Goal: Task Accomplishment & Management: Complete application form

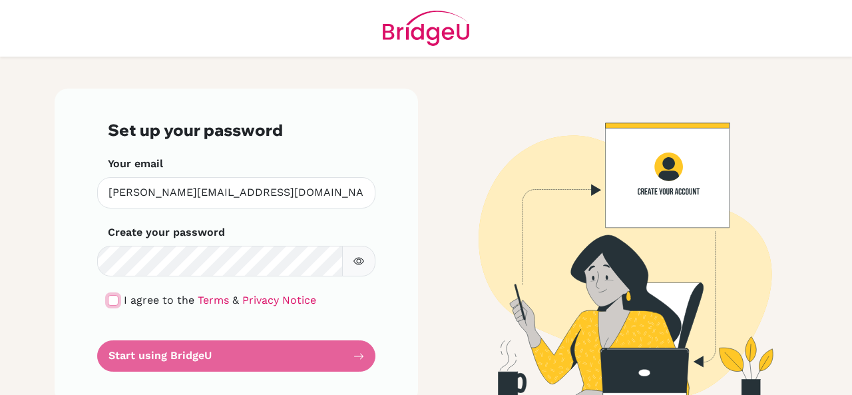
click at [110, 304] on input "checkbox" at bounding box center [113, 300] width 11 height 11
checkbox input "true"
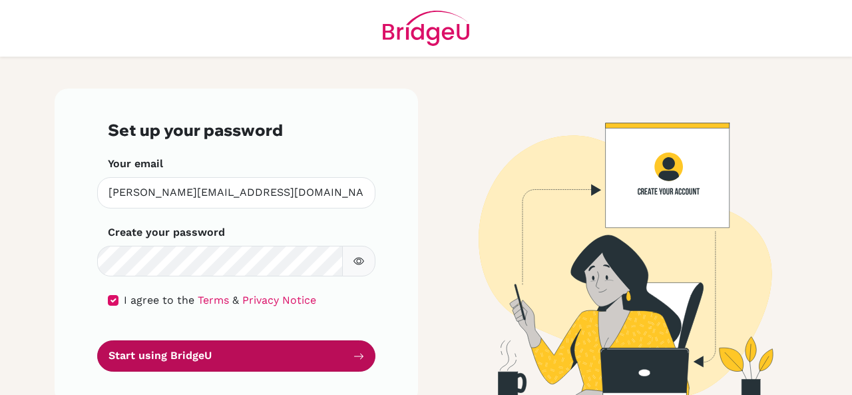
click at [128, 350] on button "Start using BridgeU" at bounding box center [236, 355] width 278 height 31
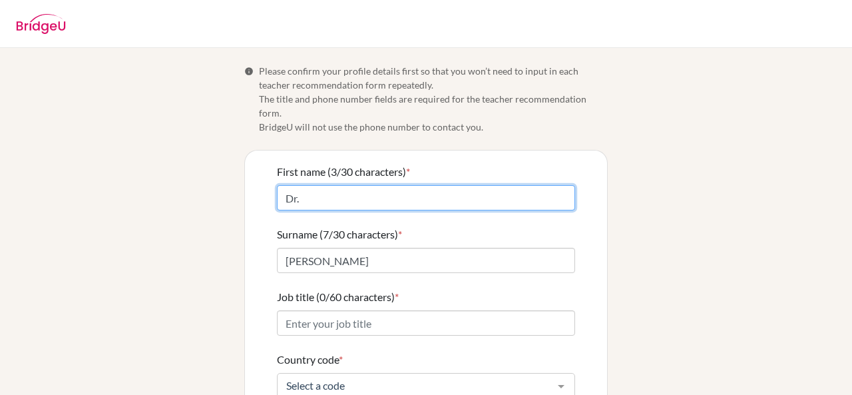
drag, startPoint x: 305, startPoint y: 186, endPoint x: 269, endPoint y: 183, distance: 36.1
click at [269, 183] on div "First name (3/30 characters) * Dr. Surname (7/30 characters) * AlMousa Job titl…" at bounding box center [426, 372] width 362 height 442
type input "Zainab"
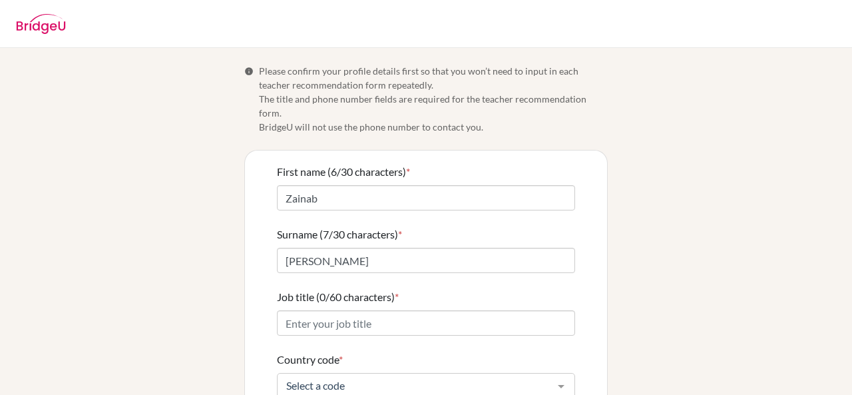
click at [223, 237] on div "Info Please confirm your profile details first so that you won’t need to input …" at bounding box center [426, 328] width 759 height 529
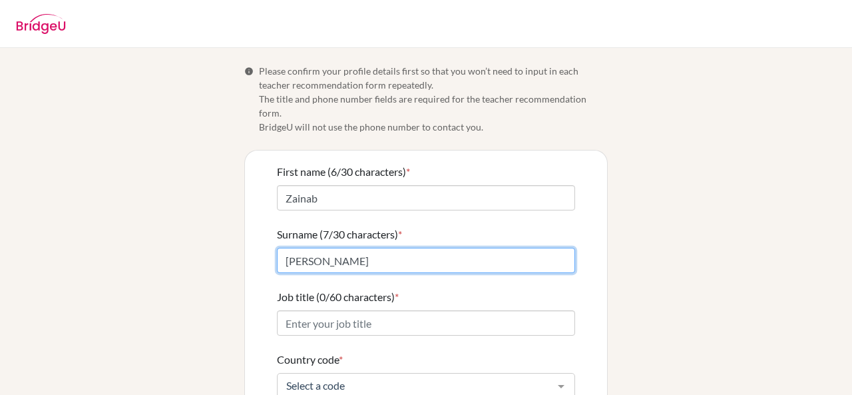
click at [302, 248] on input "AlMousa" at bounding box center [426, 260] width 298 height 25
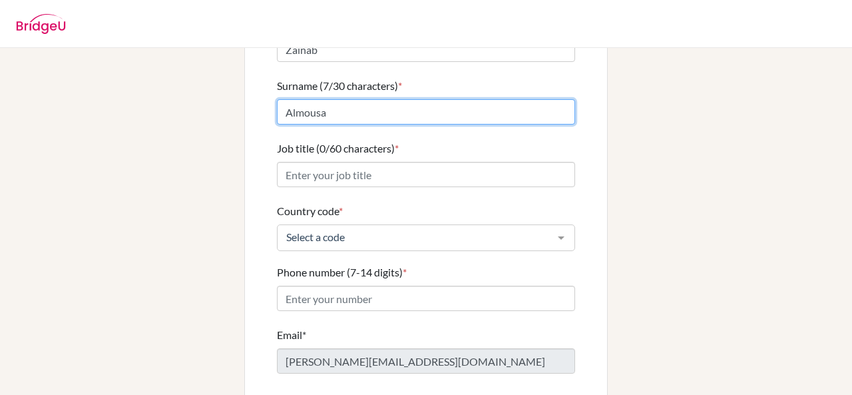
scroll to position [149, 0]
type input "Almousa"
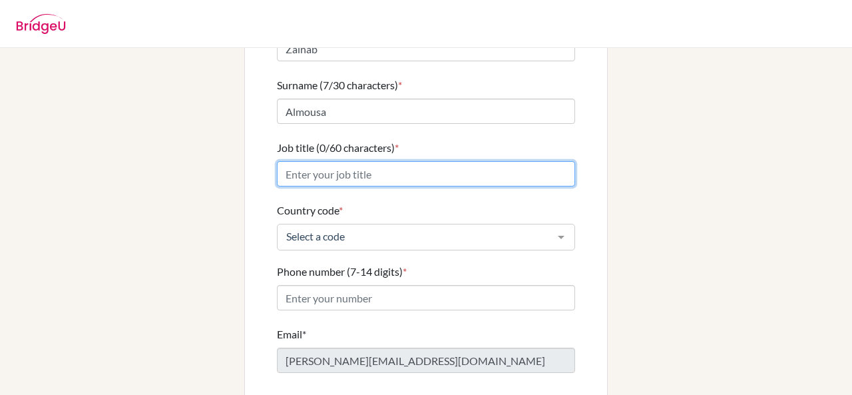
click at [292, 162] on input "Job title (0/60 characters) *" at bounding box center [426, 173] width 298 height 25
type input "Assistant Professor"
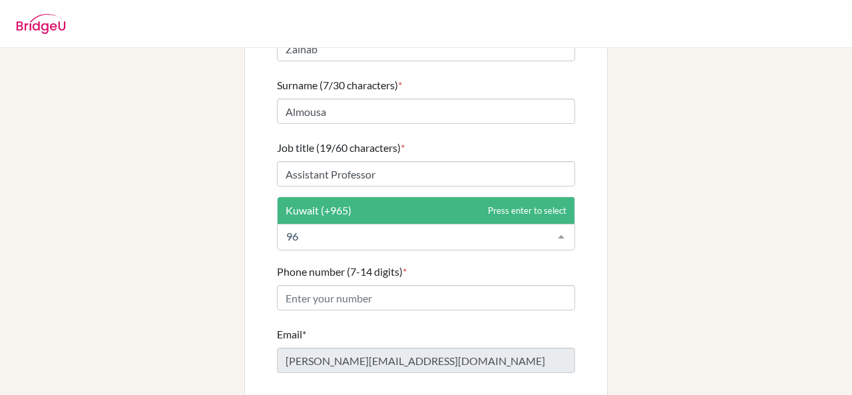
type input "965"
click at [320, 204] on span "Kuwait (+965)" at bounding box center [319, 210] width 66 height 13
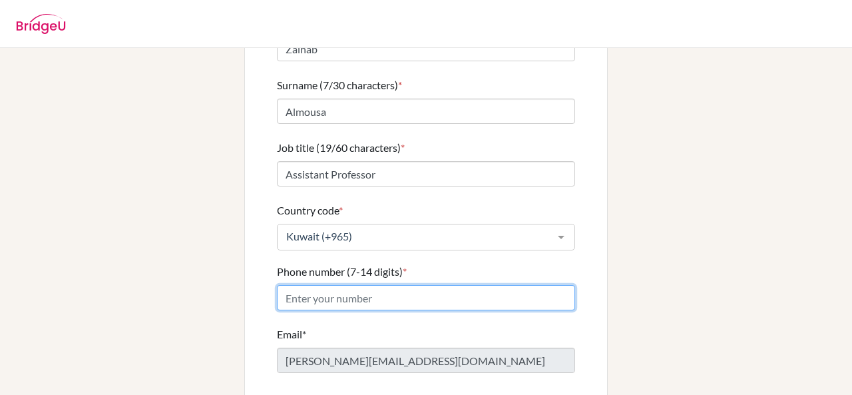
click at [318, 285] on input "Phone number (7-14 digits) *" at bounding box center [426, 297] width 298 height 25
type input "99668845"
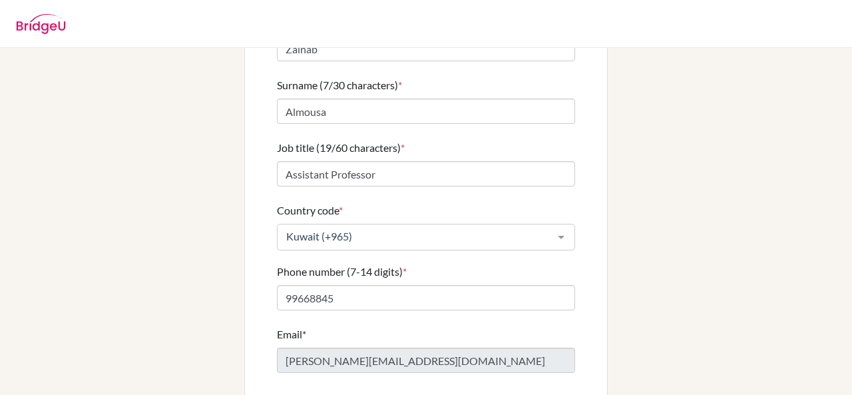
click at [722, 241] on div "Info Please confirm your profile details first so that you won’t need to input …" at bounding box center [426, 179] width 759 height 529
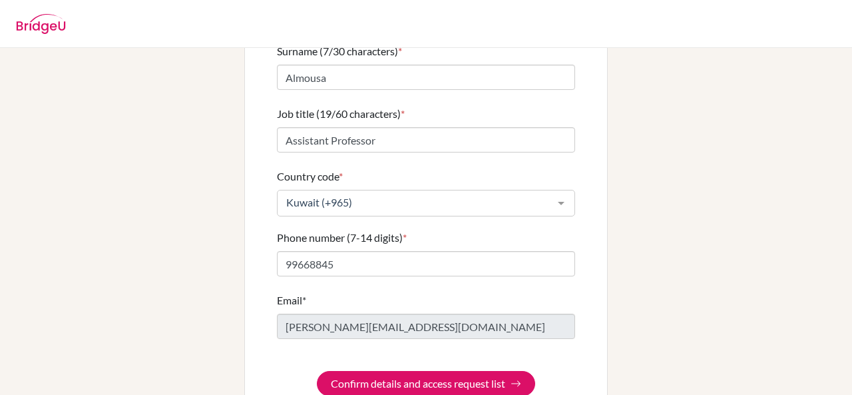
scroll to position [200, 0]
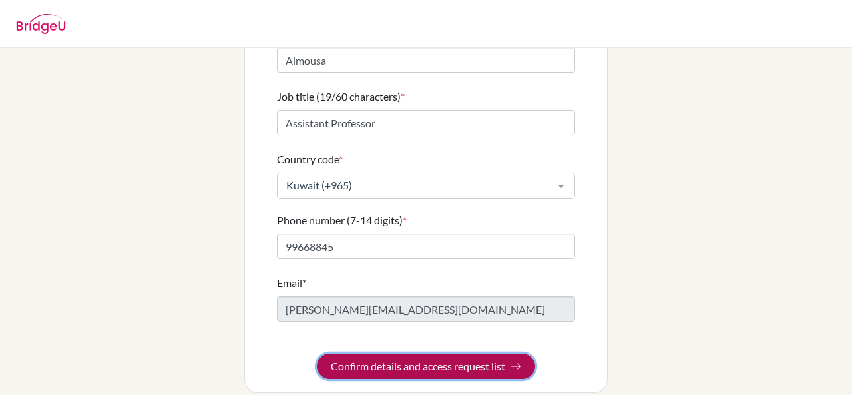
click at [465, 354] on button "Confirm details and access request list" at bounding box center [426, 366] width 218 height 25
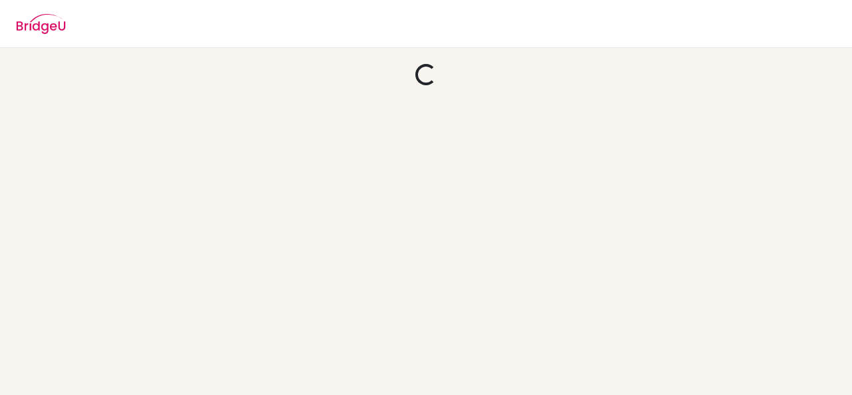
scroll to position [0, 0]
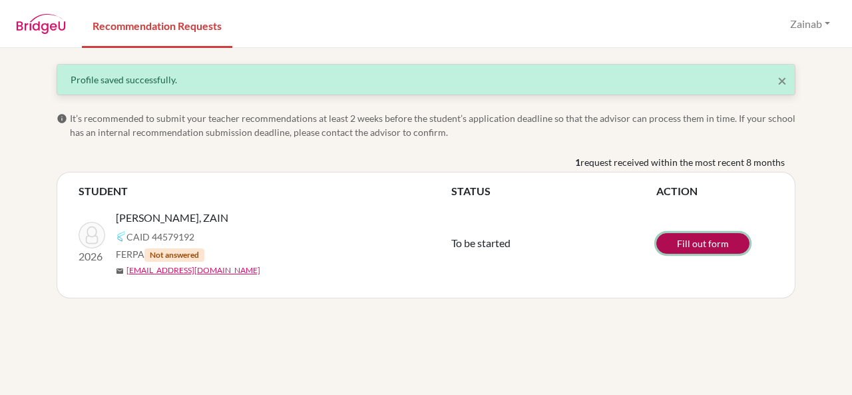
click at [688, 248] on link "Fill out form" at bounding box center [703, 243] width 93 height 21
click at [696, 241] on link "Fill out form" at bounding box center [703, 243] width 93 height 21
